Goal: Task Accomplishment & Management: Use online tool/utility

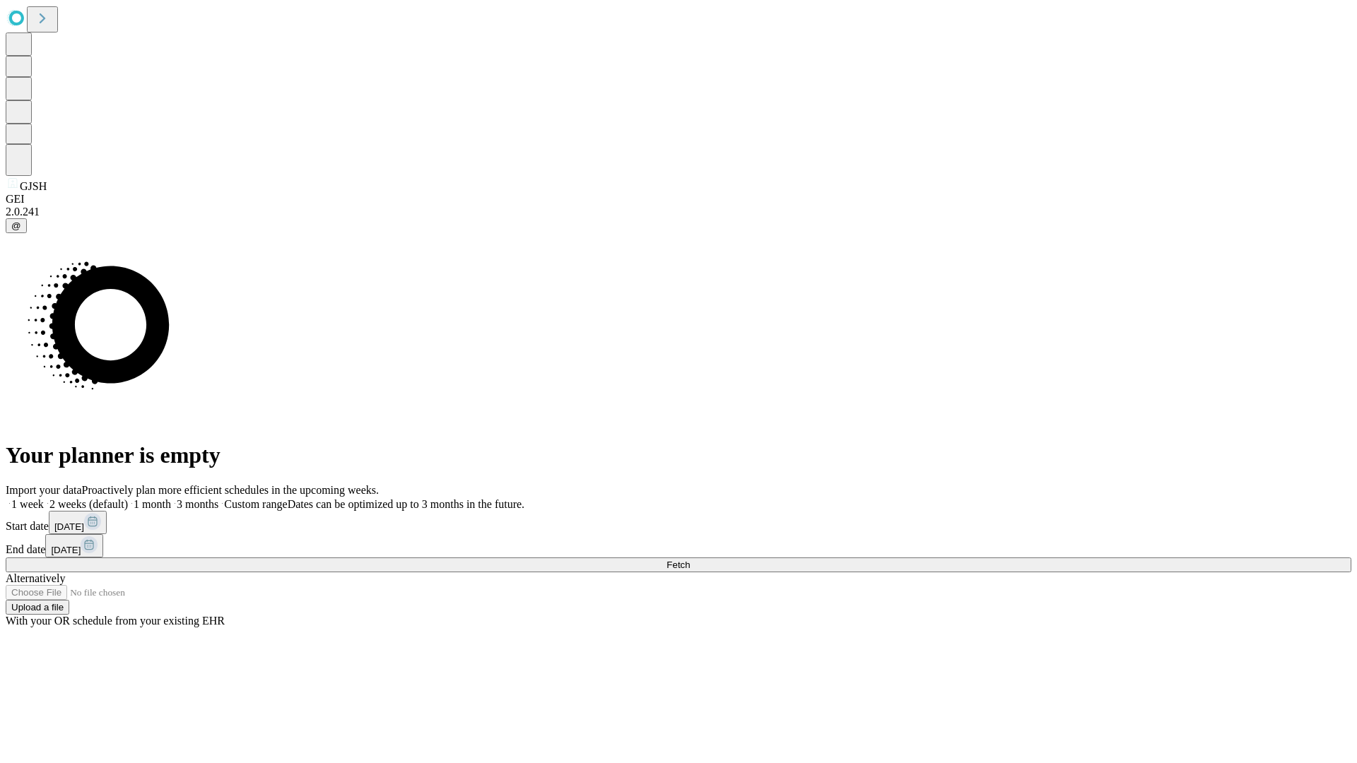
click at [690, 560] on span "Fetch" at bounding box center [677, 565] width 23 height 11
